Goal: Information Seeking & Learning: Learn about a topic

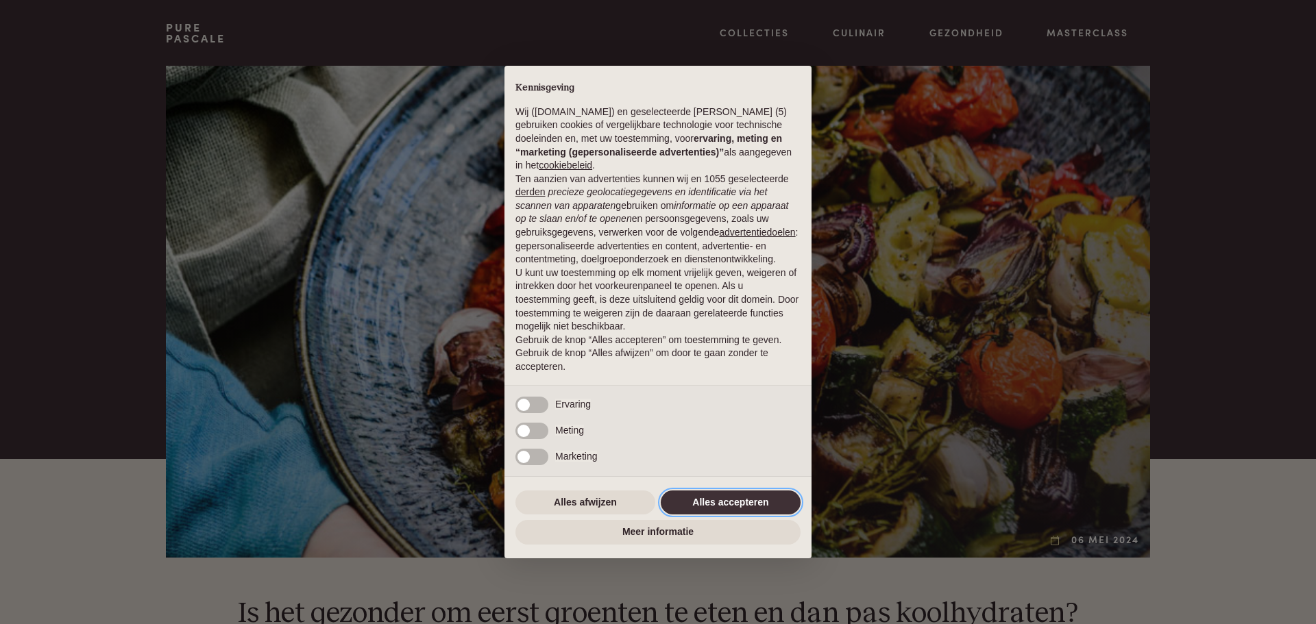
click at [723, 497] on button "Alles accepteren" at bounding box center [731, 503] width 140 height 25
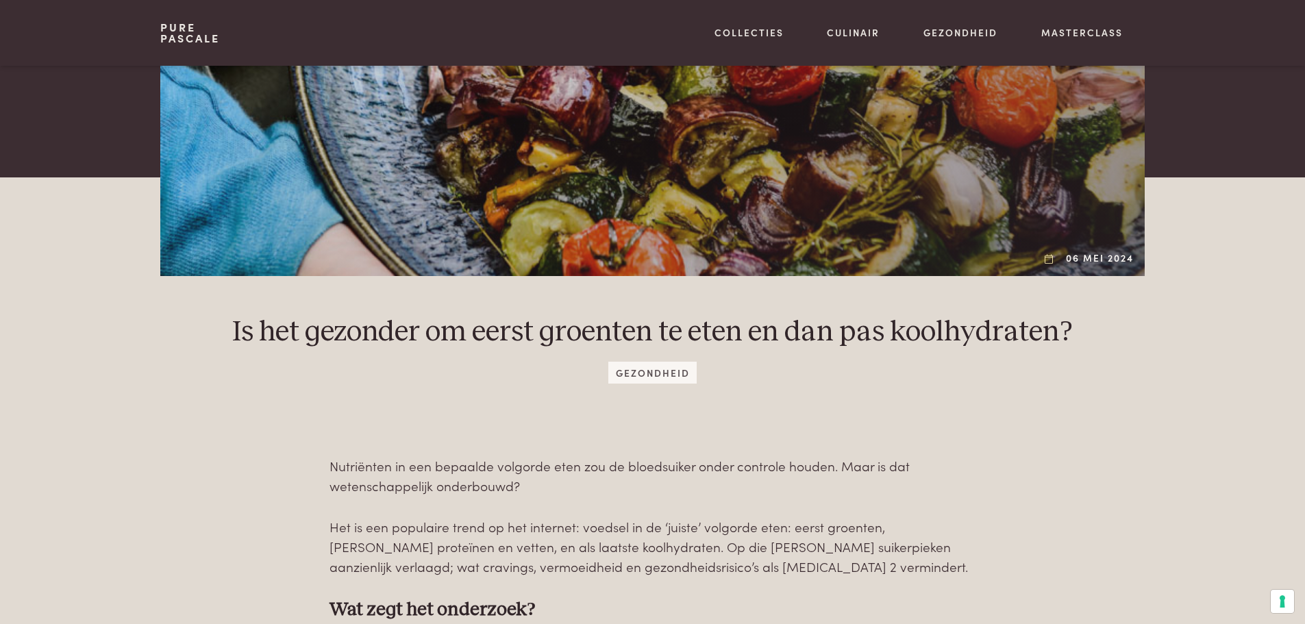
scroll to position [343, 0]
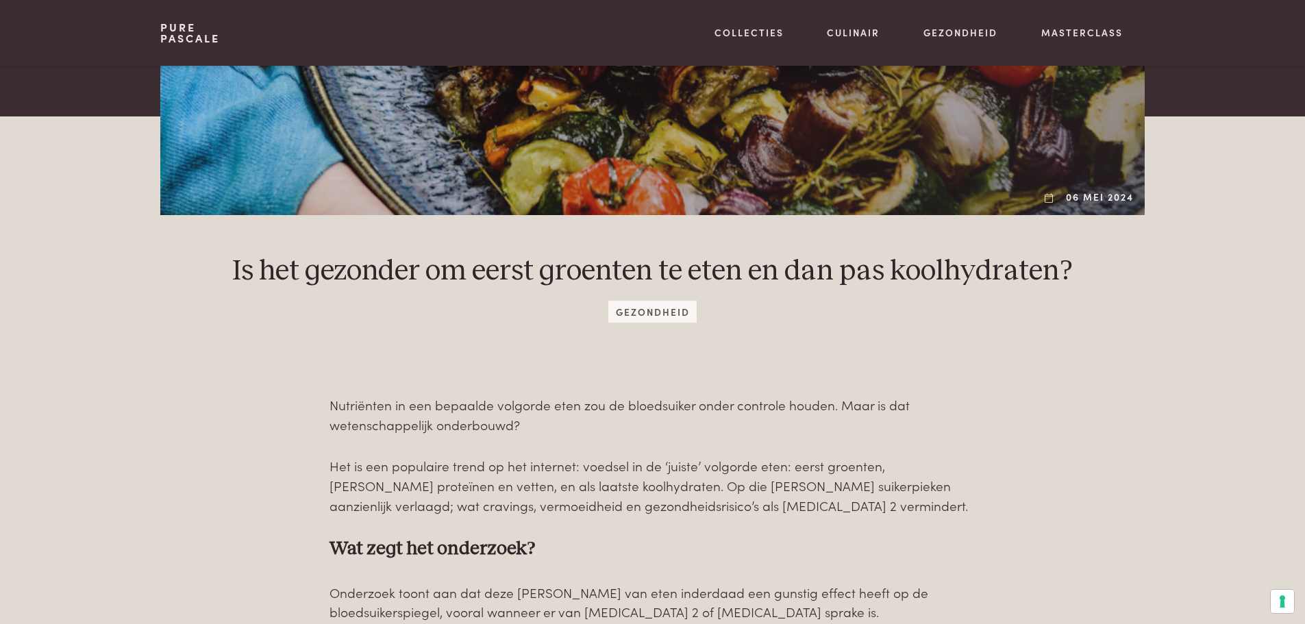
click at [568, 404] on p "Nutriënten in een bepaalde volgorde eten zou de bloedsuiker onder controle houd…" at bounding box center [653, 414] width 646 height 39
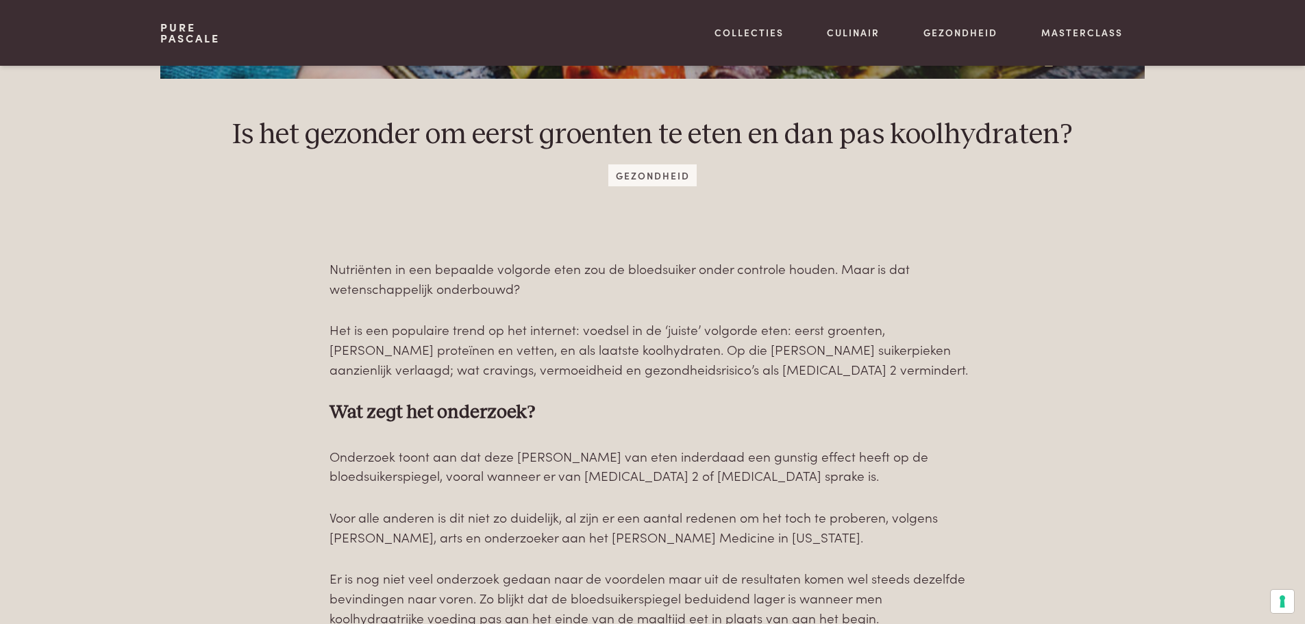
scroll to position [480, 0]
click at [661, 354] on p "Het is een populaire trend op het internet: voedsel in de ‘juiste’ volgorde ete…" at bounding box center [653, 348] width 646 height 59
click at [534, 349] on p "Het is een populaire trend op het internet: voedsel in de ‘juiste’ volgorde ete…" at bounding box center [653, 348] width 646 height 59
click at [604, 351] on p "Het is een populaire trend op het internet: voedsel in de ‘juiste’ volgorde ete…" at bounding box center [653, 348] width 646 height 59
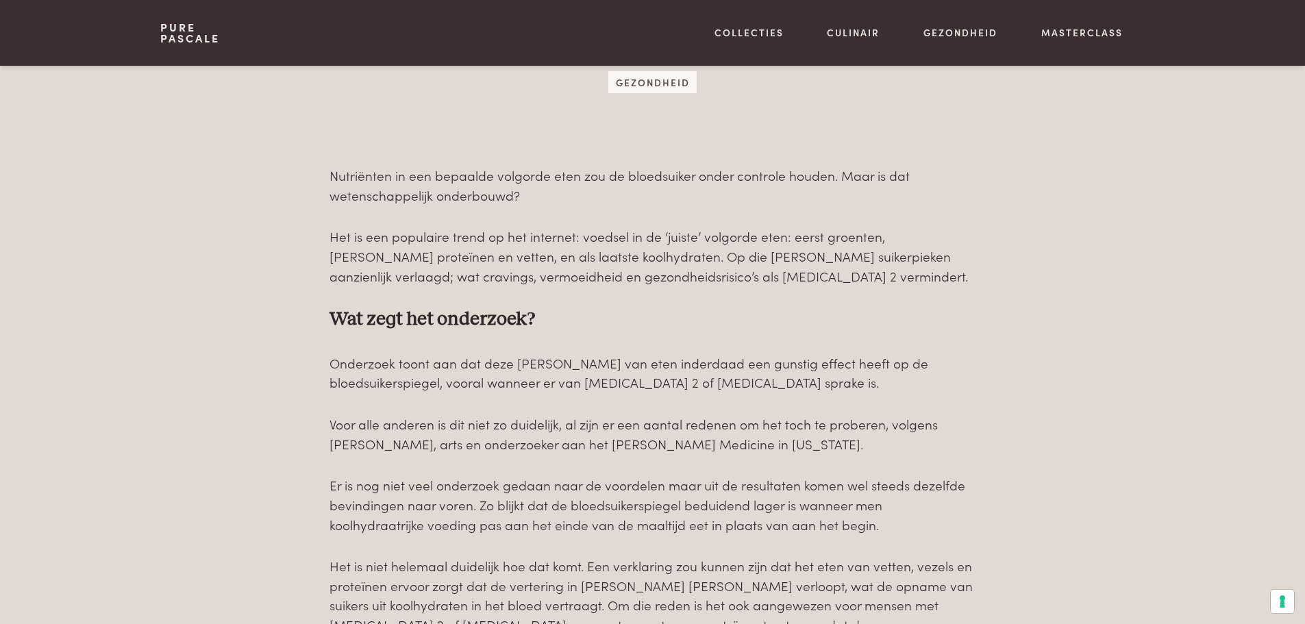
scroll to position [617, 0]
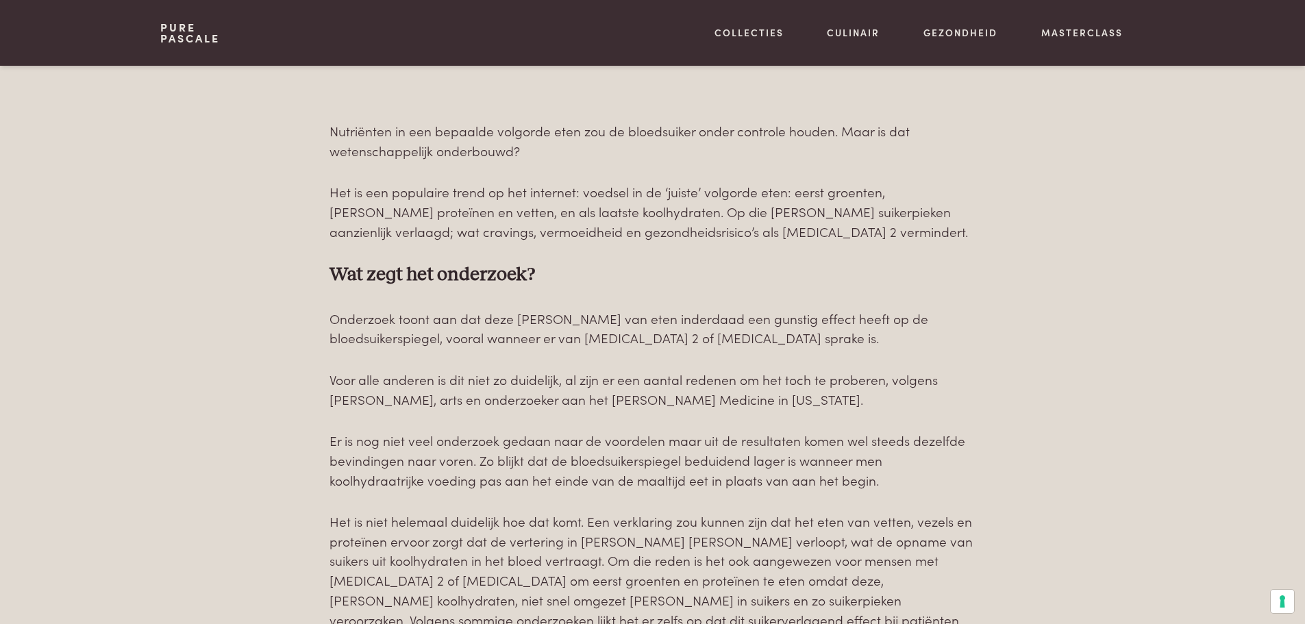
click at [647, 340] on p "Onderzoek toont aan dat deze [PERSON_NAME] van eten inderdaad een gunstig effec…" at bounding box center [653, 328] width 646 height 39
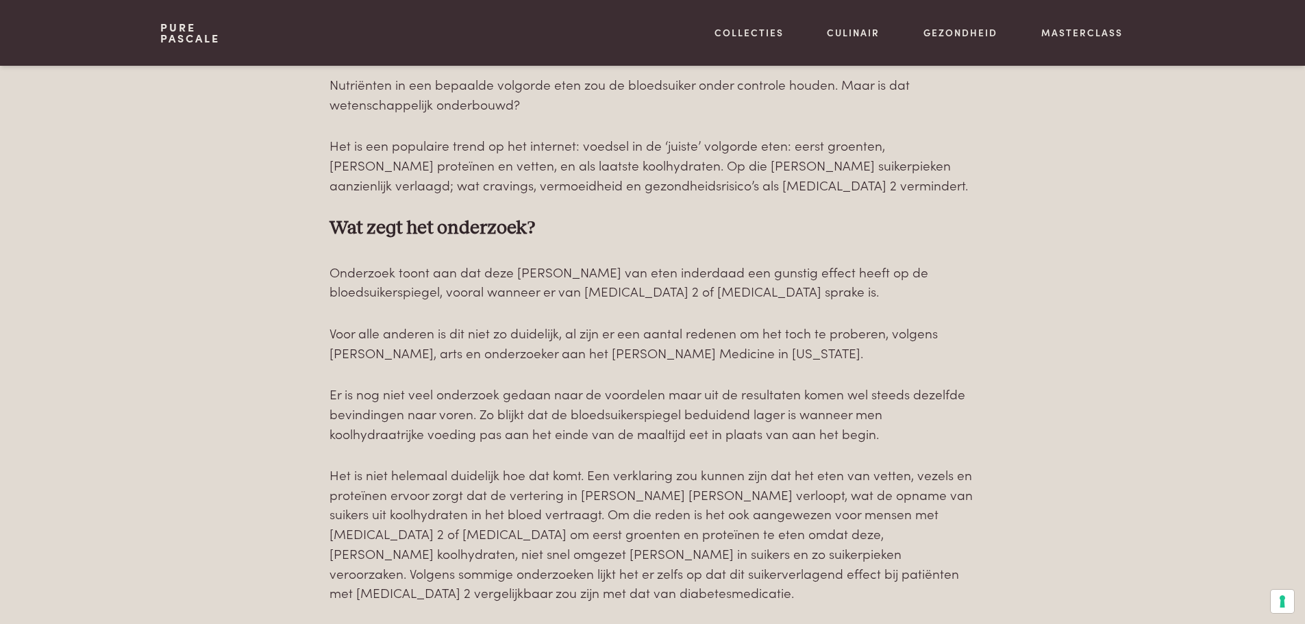
scroll to position [685, 0]
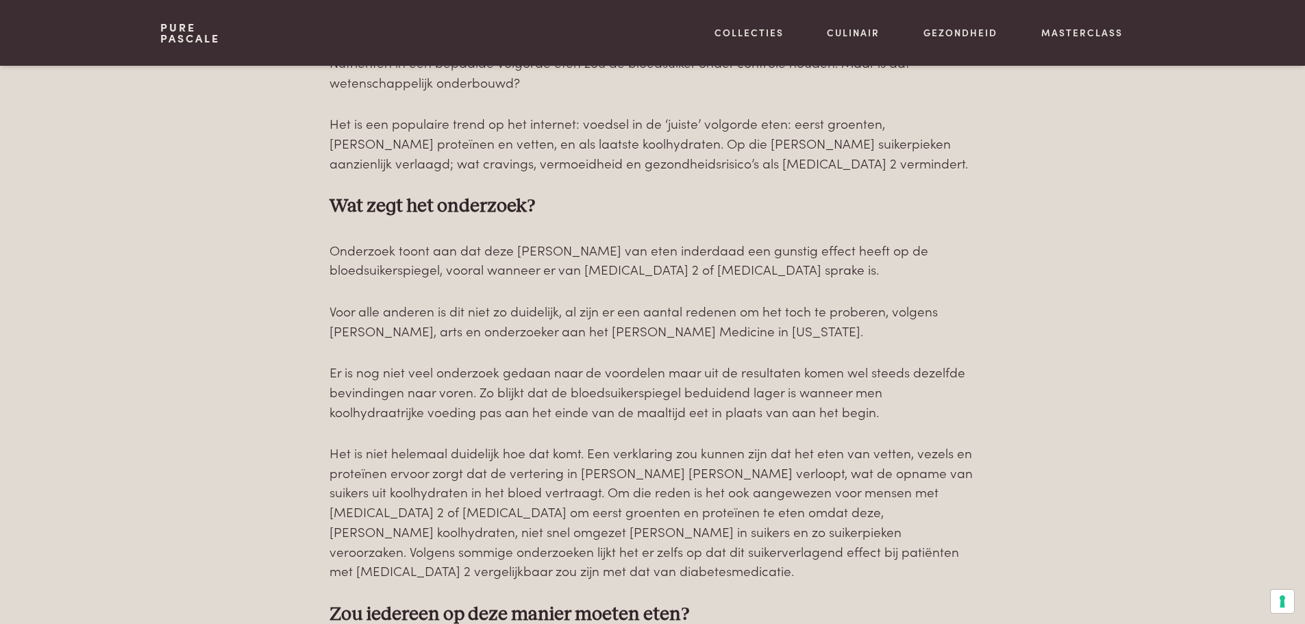
click at [621, 333] on p "Voor alle anderen is dit niet zo duidelijk, al zijn er een aantal redenen om he…" at bounding box center [653, 320] width 646 height 39
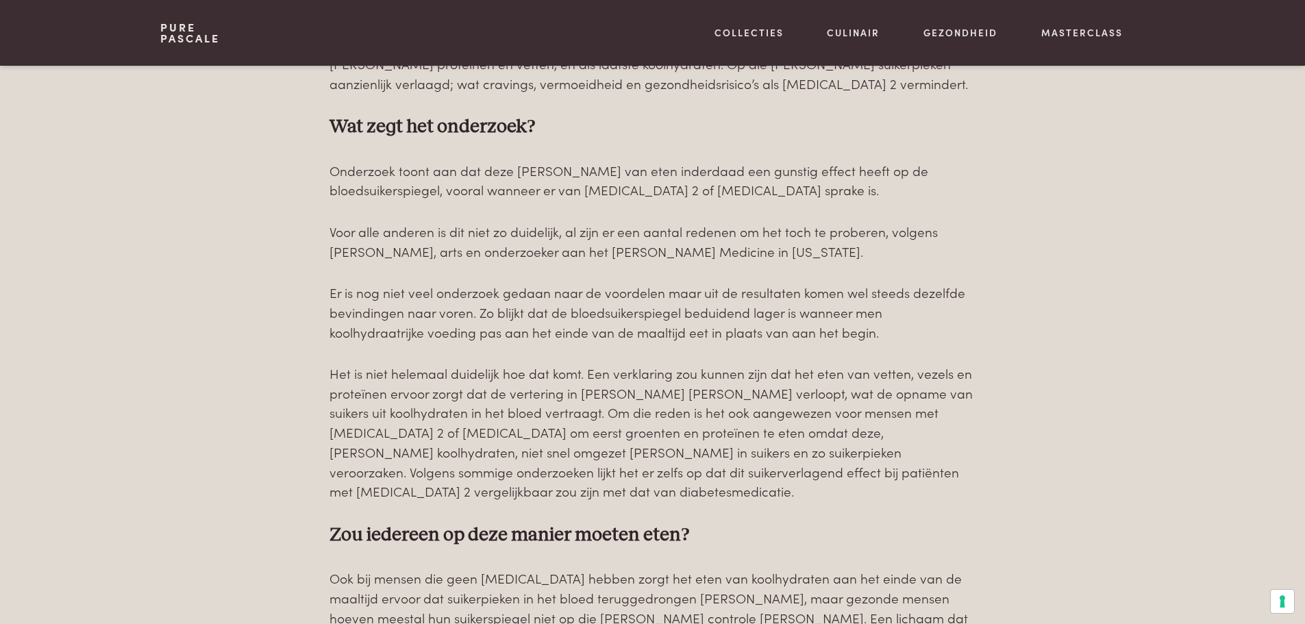
scroll to position [822, 0]
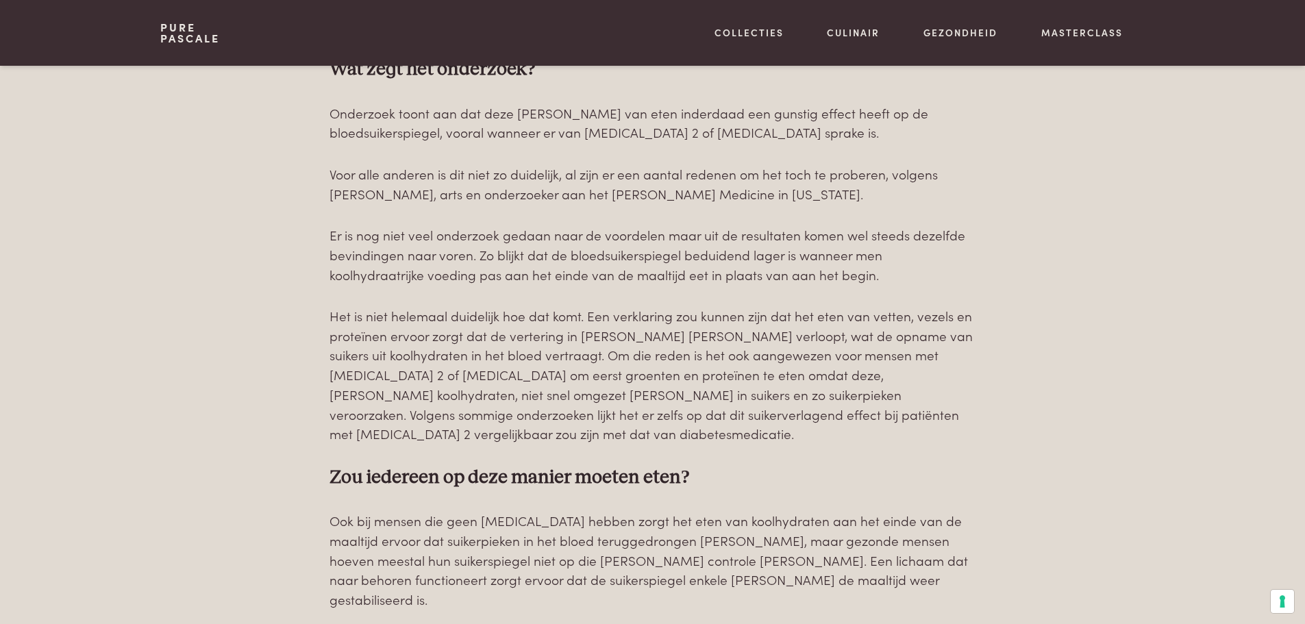
click at [600, 256] on p "Er is nog niet veel onderzoek gedaan naar de voordelen maar uit de resultaten k…" at bounding box center [653, 254] width 646 height 59
click at [595, 258] on p "Er is nog niet veel onderzoek gedaan naar de voordelen maar uit de resultaten k…" at bounding box center [653, 254] width 646 height 59
click at [660, 277] on p "Er is nog niet veel onderzoek gedaan naar de voordelen maar uit de resultaten k…" at bounding box center [653, 254] width 646 height 59
click at [562, 338] on p "Het is niet helemaal duidelijk hoe dat komt. Een verklaring zou kunnen zijn dat…" at bounding box center [653, 375] width 646 height 138
click at [646, 336] on p "Het is niet helemaal duidelijk hoe dat komt. Een verklaring zou kunnen zijn dat…" at bounding box center [653, 375] width 646 height 138
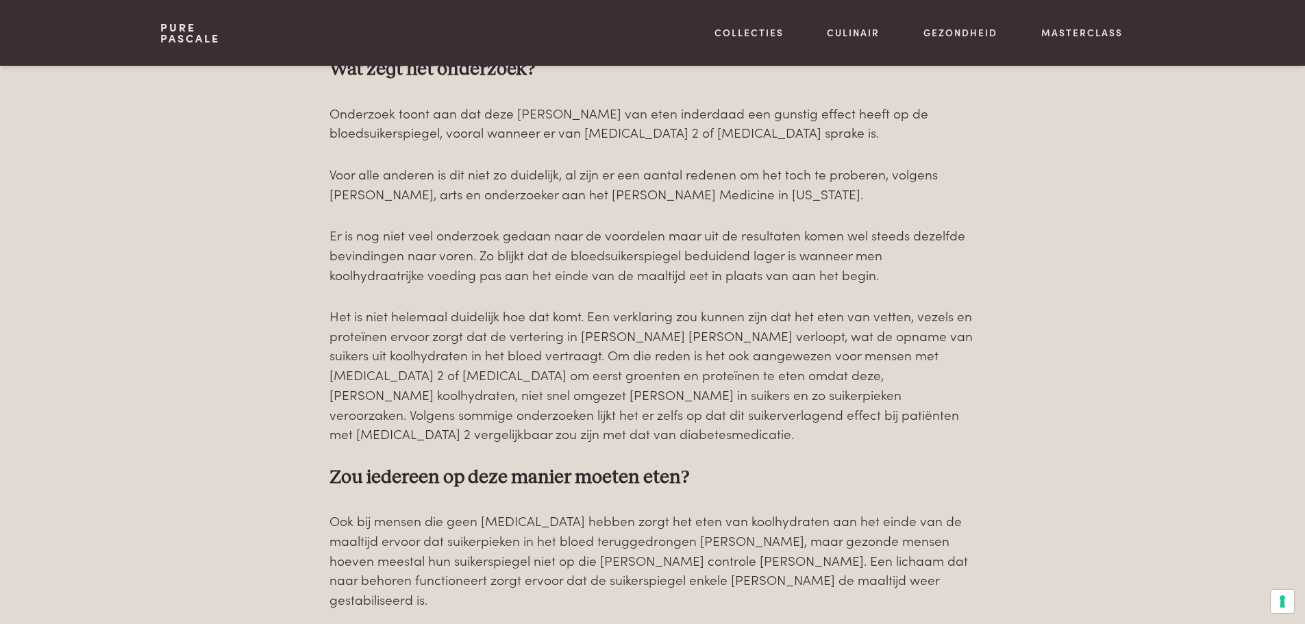
click at [688, 355] on p "Het is niet helemaal duidelijk hoe dat komt. Een verklaring zou kunnen zijn dat…" at bounding box center [653, 375] width 646 height 138
click at [698, 356] on p "Het is niet helemaal duidelijk hoe dat komt. Een verklaring zou kunnen zijn dat…" at bounding box center [653, 375] width 646 height 138
click at [635, 376] on p "Het is niet helemaal duidelijk hoe dat komt. Een verklaring zou kunnen zijn dat…" at bounding box center [653, 375] width 646 height 138
click at [685, 376] on p "Het is niet helemaal duidelijk hoe dat komt. Een verklaring zou kunnen zijn dat…" at bounding box center [653, 375] width 646 height 138
click at [600, 395] on p "Het is niet helemaal duidelijk hoe dat komt. Een verklaring zou kunnen zijn dat…" at bounding box center [653, 375] width 646 height 138
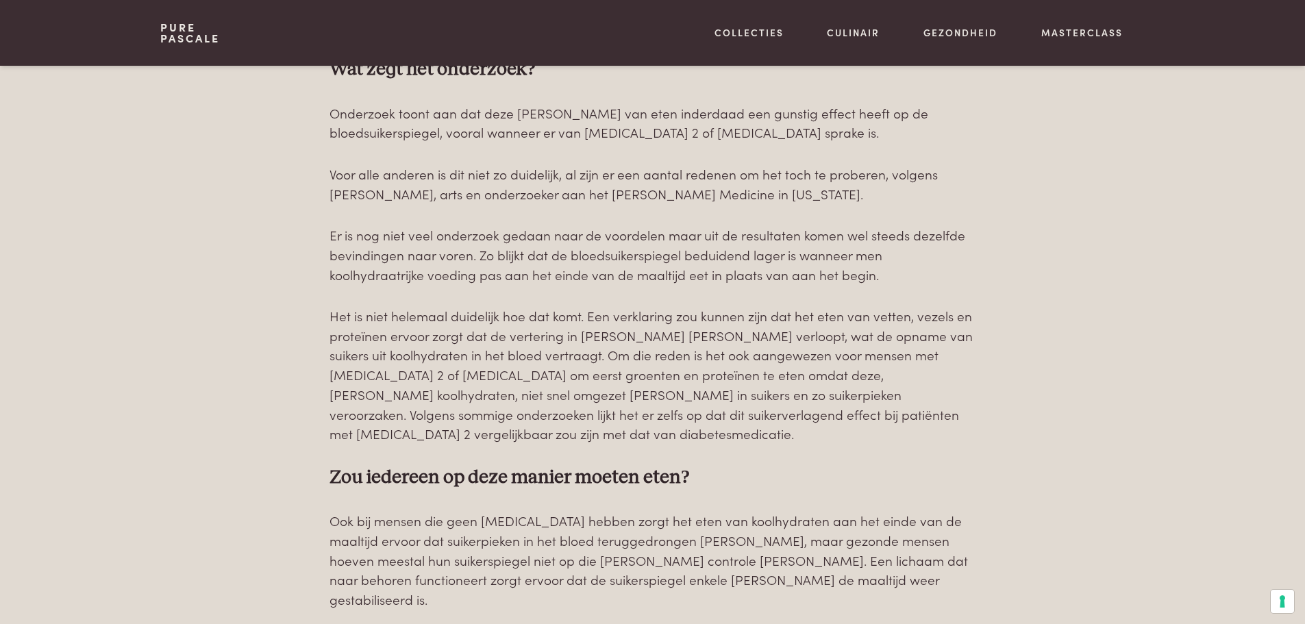
click at [641, 397] on p "Het is niet helemaal duidelijk hoe dat komt. Een verklaring zou kunnen zijn dat…" at bounding box center [653, 375] width 646 height 138
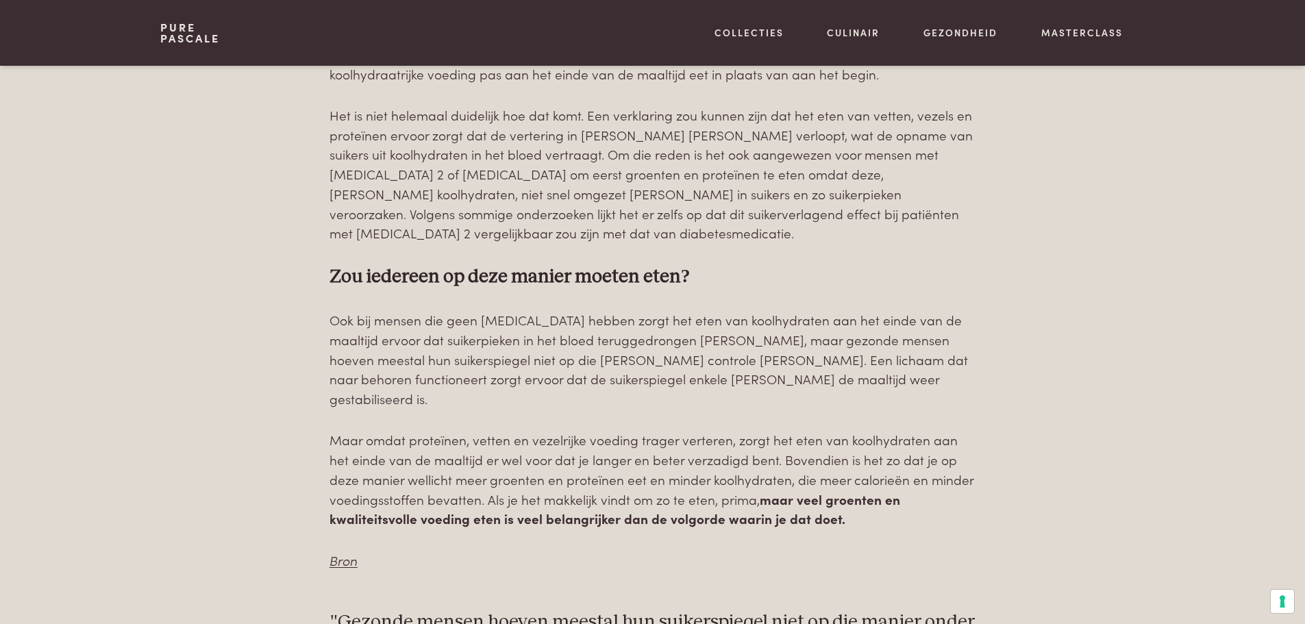
scroll to position [1028, 0]
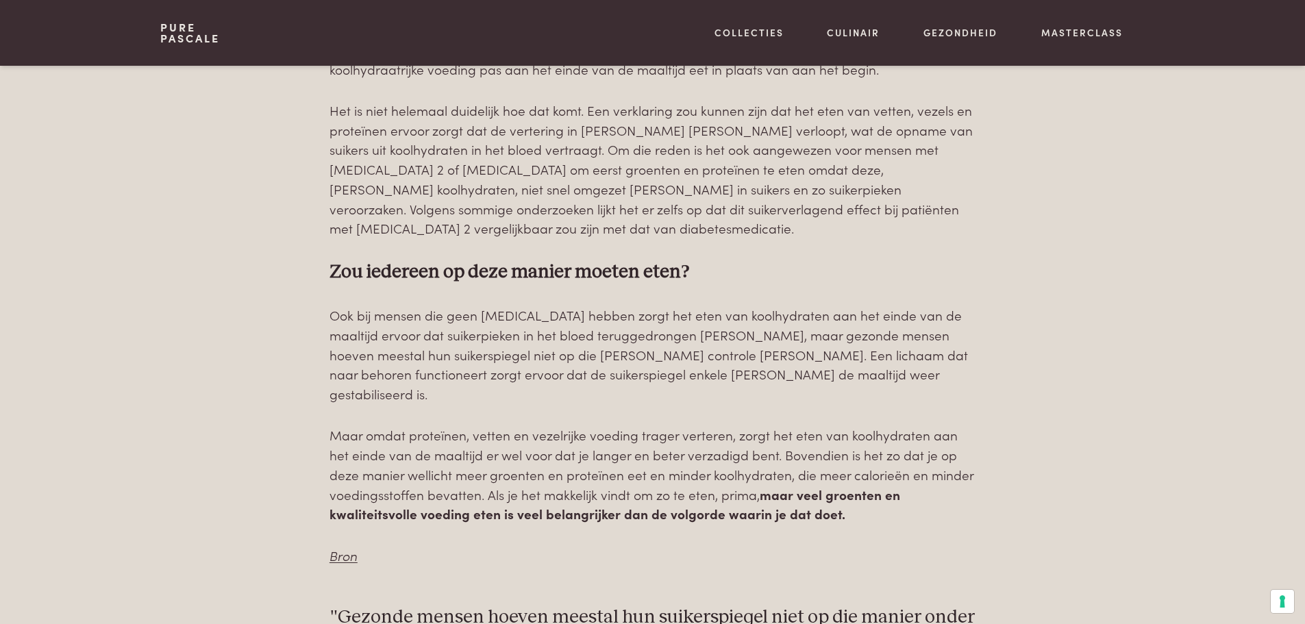
click at [572, 336] on p "Ook bij mensen die geen [MEDICAL_DATA] hebben zorgt het eten van koolhydraten a…" at bounding box center [653, 355] width 646 height 98
click at [586, 340] on p "Ook bij mensen die geen [MEDICAL_DATA] hebben zorgt het eten van koolhydraten a…" at bounding box center [653, 355] width 646 height 98
click at [610, 339] on p "Ook bij mensen die geen [MEDICAL_DATA] hebben zorgt het eten van koolhydraten a…" at bounding box center [653, 355] width 646 height 98
click at [713, 339] on p "Ook bij mensen die geen [MEDICAL_DATA] hebben zorgt het eten van koolhydraten a…" at bounding box center [653, 355] width 646 height 98
click at [669, 356] on p "Ook bij mensen die geen [MEDICAL_DATA] hebben zorgt het eten van koolhydraten a…" at bounding box center [653, 355] width 646 height 98
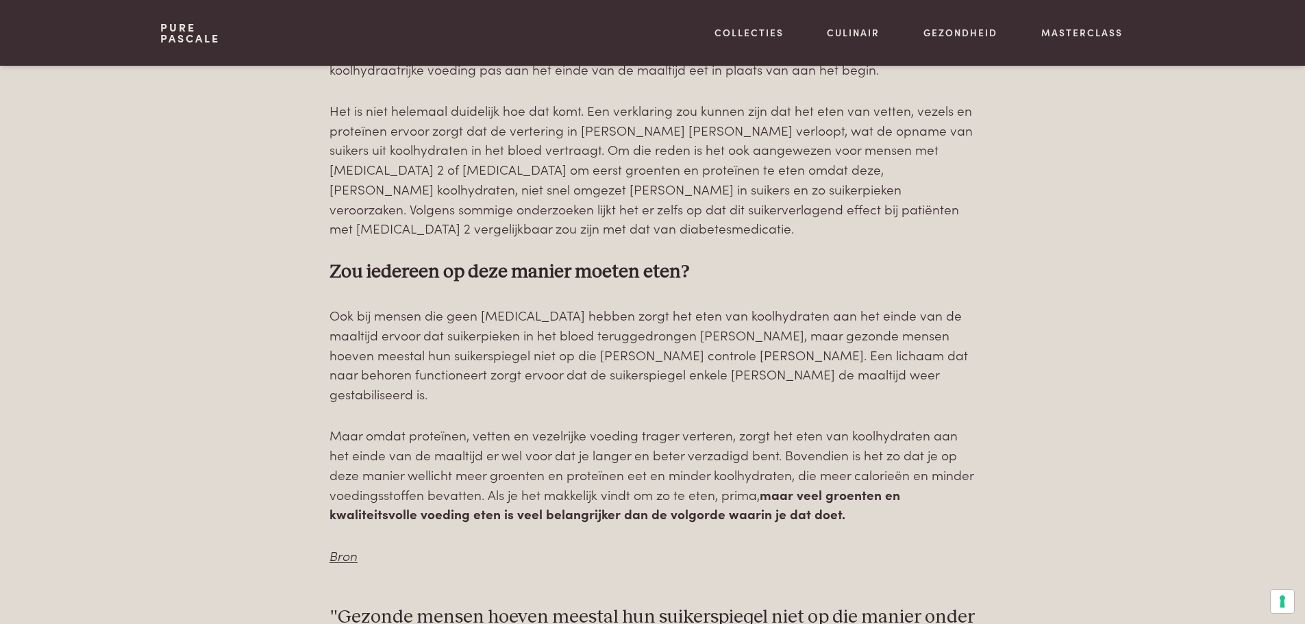
click at [706, 358] on p "Ook bij mensen die geen [MEDICAL_DATA] hebben zorgt het eten van koolhydraten a…" at bounding box center [653, 355] width 646 height 98
click at [635, 375] on p "Ook bij mensen die geen [MEDICAL_DATA] hebben zorgt het eten van koolhydraten a…" at bounding box center [653, 355] width 646 height 98
click at [636, 375] on p "Ook bij mensen die geen [MEDICAL_DATA] hebben zorgt het eten van koolhydraten a…" at bounding box center [653, 355] width 646 height 98
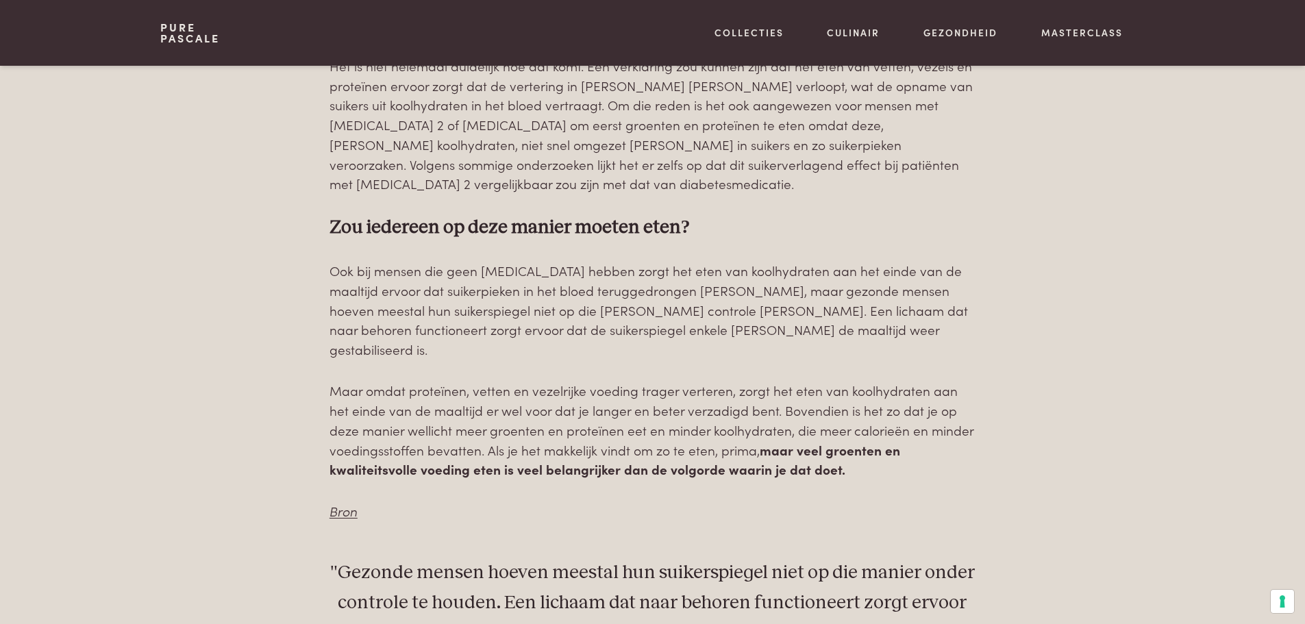
scroll to position [1096, 0]
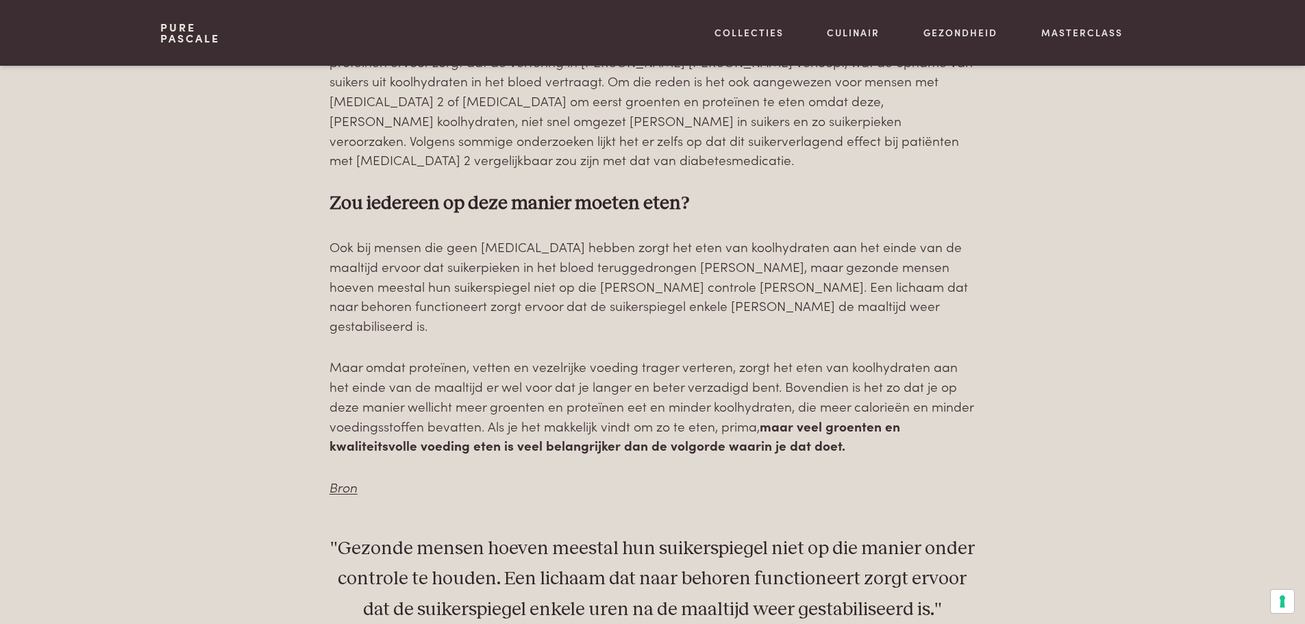
click at [644, 367] on p "Maar omdat proteïnen, vetten en vezelrijke voeding [PERSON_NAME] verteren, zorg…" at bounding box center [653, 406] width 646 height 98
click at [688, 368] on p "Maar omdat proteïnen, vetten en vezelrijke voeding [PERSON_NAME] verteren, zorg…" at bounding box center [653, 406] width 646 height 98
click at [678, 371] on p "Maar omdat proteïnen, vetten en vezelrijke voeding [PERSON_NAME] verteren, zorg…" at bounding box center [653, 406] width 646 height 98
click at [787, 370] on p "Maar omdat proteïnen, vetten en vezelrijke voeding [PERSON_NAME] verteren, zorg…" at bounding box center [653, 406] width 646 height 98
click at [693, 391] on p "Maar omdat proteïnen, vetten en vezelrijke voeding [PERSON_NAME] verteren, zorg…" at bounding box center [653, 406] width 646 height 98
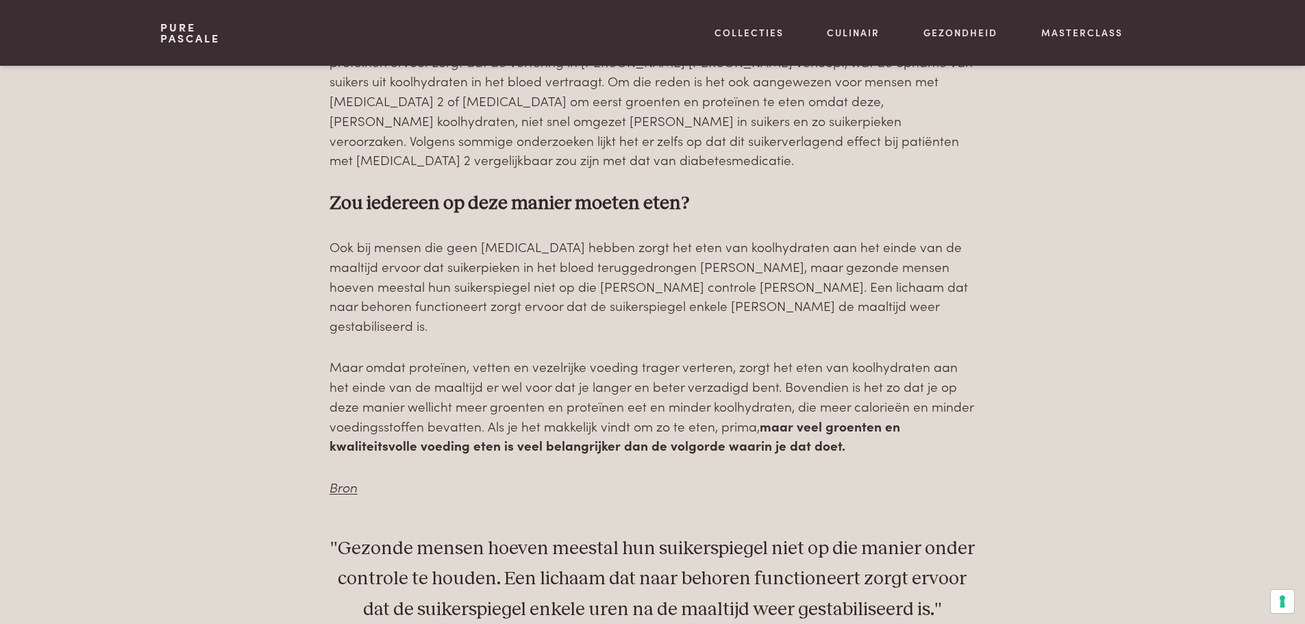
click at [704, 391] on p "Maar omdat proteïnen, vetten en vezelrijke voeding [PERSON_NAME] verteren, zorg…" at bounding box center [653, 406] width 646 height 98
click at [681, 410] on p "Maar omdat proteïnen, vetten en vezelrijke voeding [PERSON_NAME] verteren, zorg…" at bounding box center [653, 406] width 646 height 98
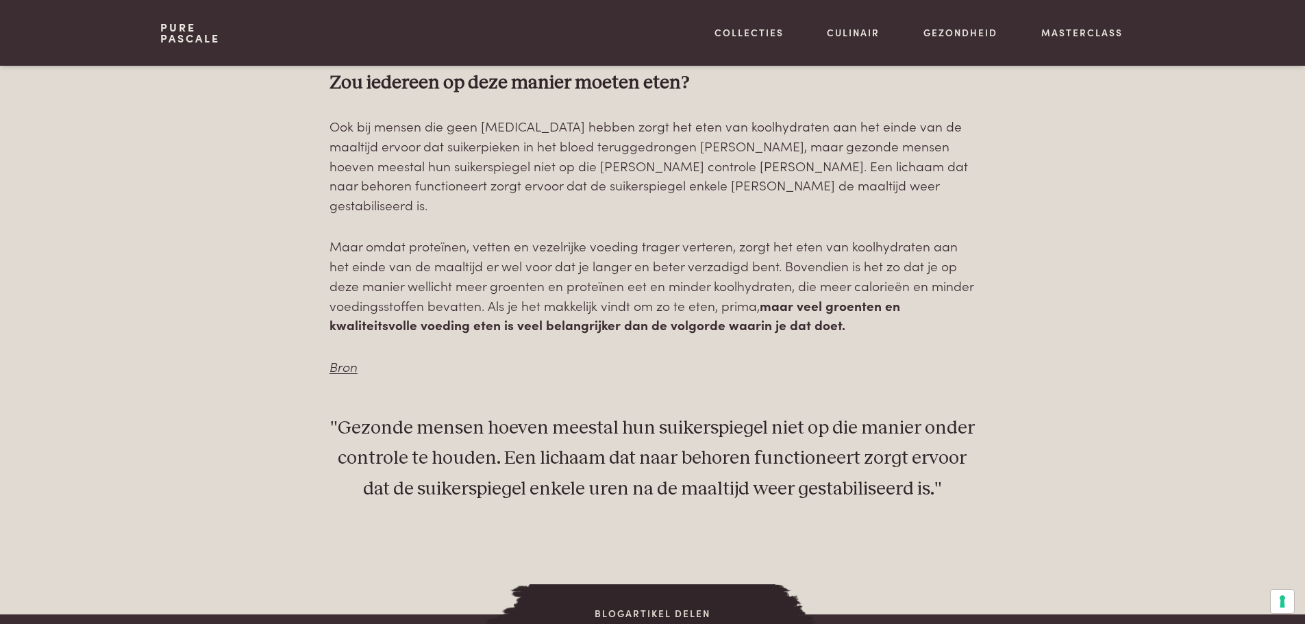
scroll to position [1233, 0]
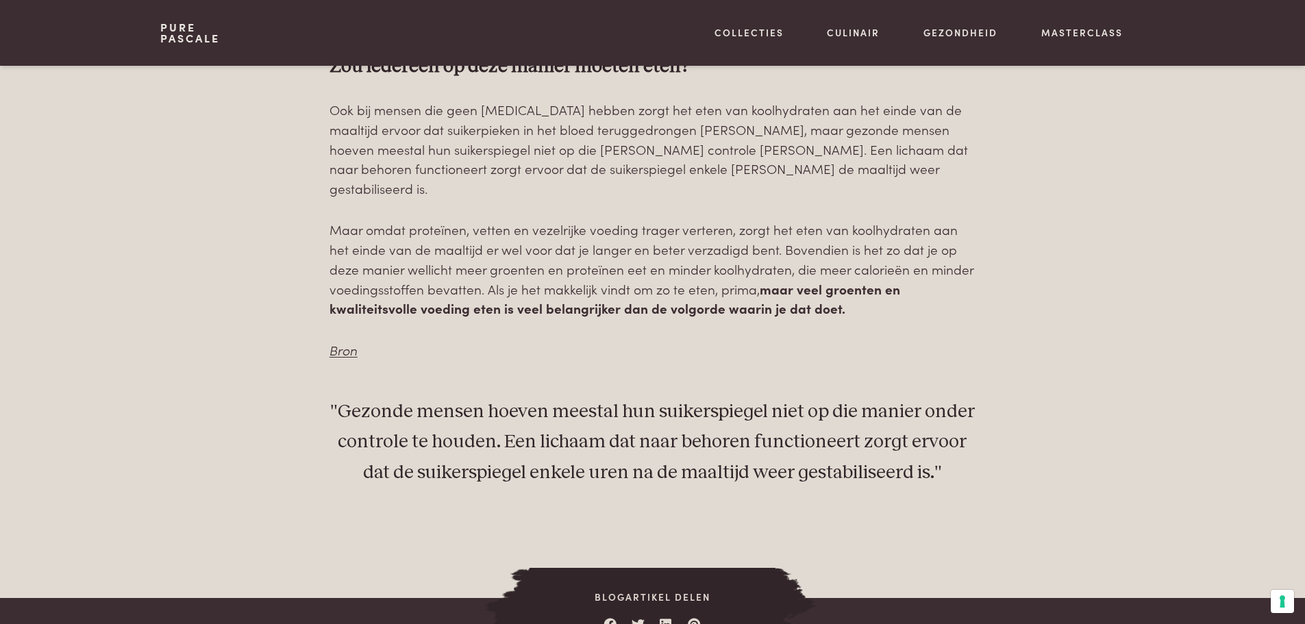
click at [678, 412] on div ""Gezonde mensen hoeven meestal hun suikerspiegel niet op die manier onder contr…" at bounding box center [653, 443] width 646 height 92
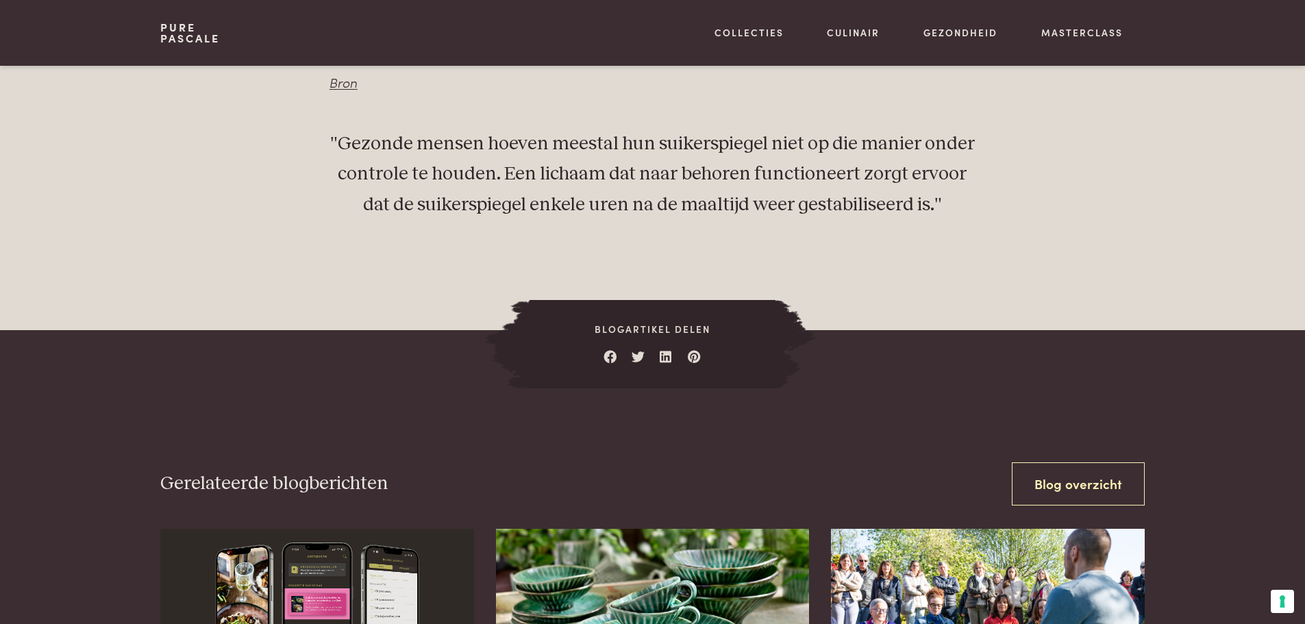
scroll to position [1507, 0]
